Goal: Transaction & Acquisition: Download file/media

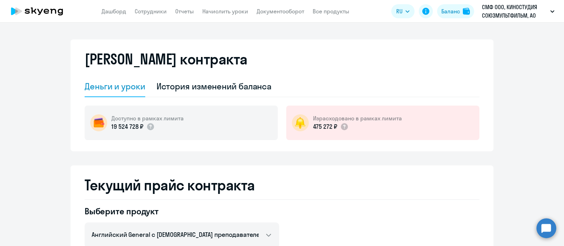
select select "english_adult_not_native_speaker"
click at [275, 12] on link "Документооборот" at bounding box center [280, 11] width 48 height 7
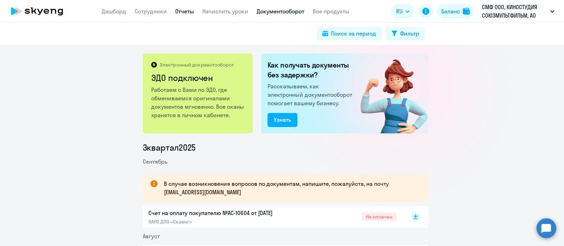
click at [181, 8] on link "Отчеты" at bounding box center [184, 11] width 19 height 7
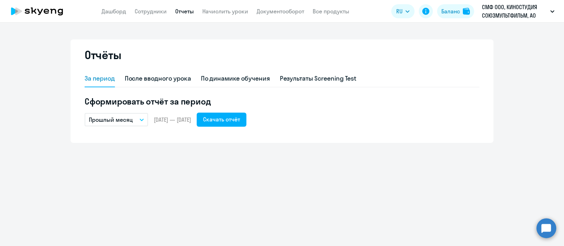
click at [142, 117] on button "Прошлый месяц" at bounding box center [116, 119] width 63 height 13
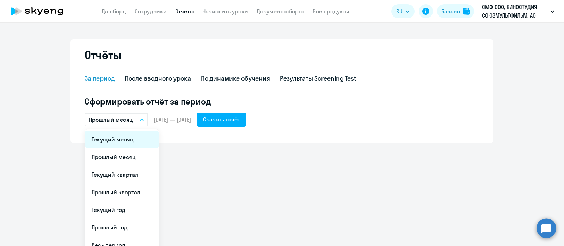
click at [139, 138] on li "Текущий месяц" at bounding box center [122, 140] width 74 height 18
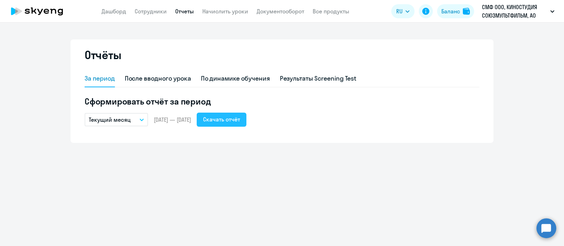
click at [240, 118] on div "Скачать отчёт" at bounding box center [221, 119] width 37 height 8
